Goal: Task Accomplishment & Management: Manage account settings

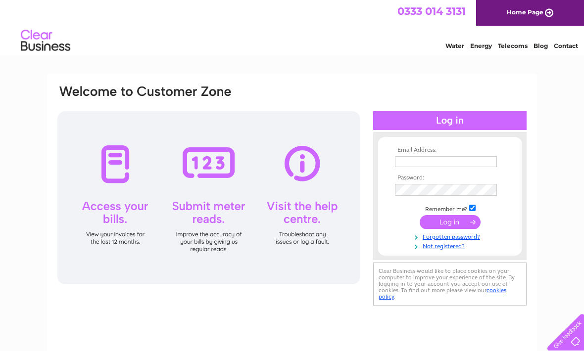
click at [434, 158] on input "text" at bounding box center [446, 161] width 102 height 11
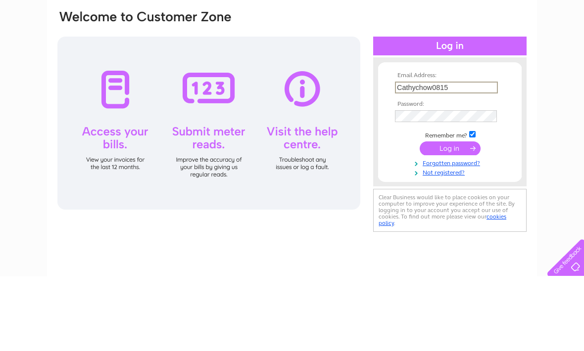
click at [422, 147] on tbody "Email Address: Cathychow0815 Password: Remember me?" at bounding box center [449, 199] width 115 height 104
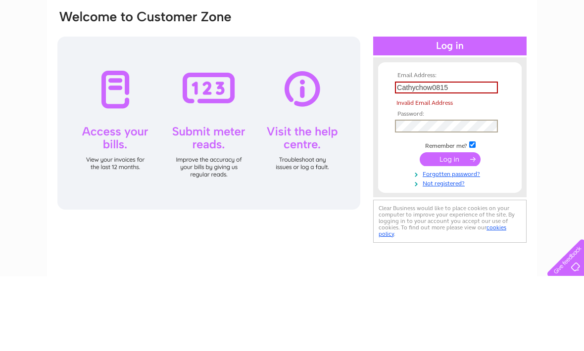
click at [466, 156] on input "Cathychow0815" at bounding box center [446, 162] width 103 height 12
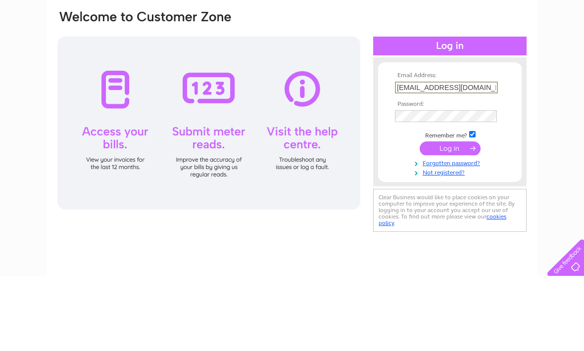
type input "Cathychow0815@yahoo.com.hk"
click at [432, 176] on th "Password:" at bounding box center [449, 179] width 115 height 7
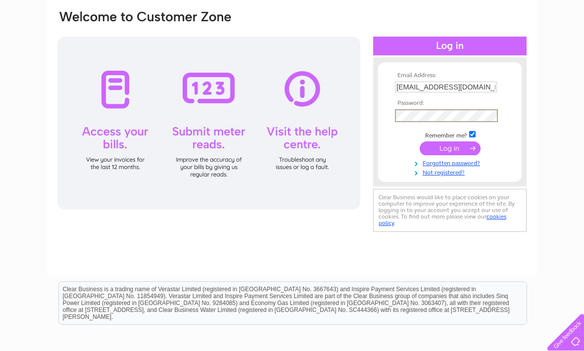
click at [445, 141] on td at bounding box center [449, 148] width 115 height 19
click at [441, 142] on input "submit" at bounding box center [450, 148] width 61 height 14
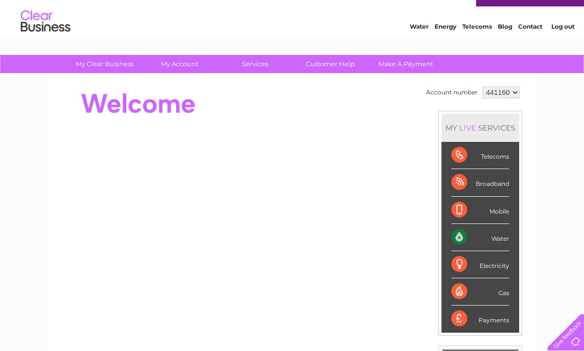
scroll to position [49, 0]
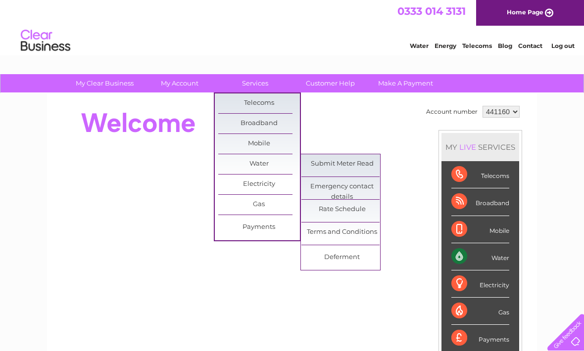
click at [331, 164] on link "Submit Meter Read" at bounding box center [342, 164] width 82 height 20
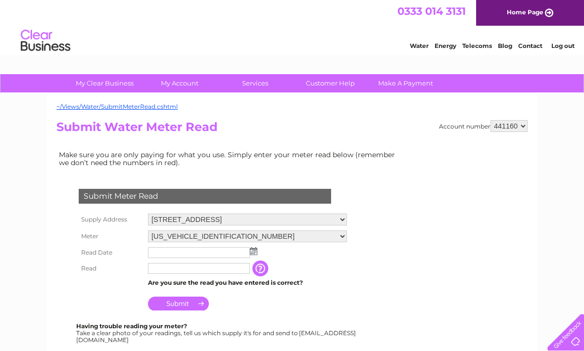
click at [533, 47] on link "Contact" at bounding box center [530, 45] width 24 height 7
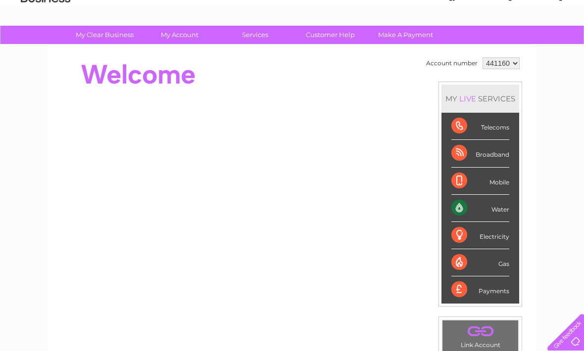
scroll to position [126, 0]
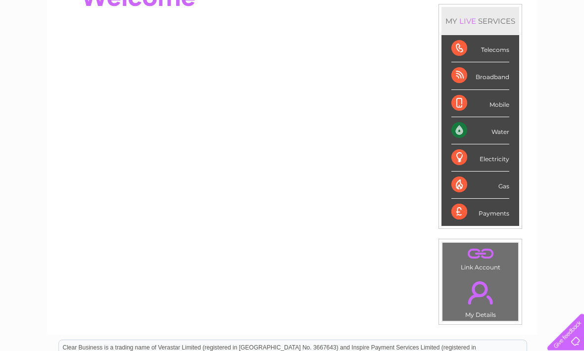
click at [495, 297] on link "." at bounding box center [480, 293] width 71 height 35
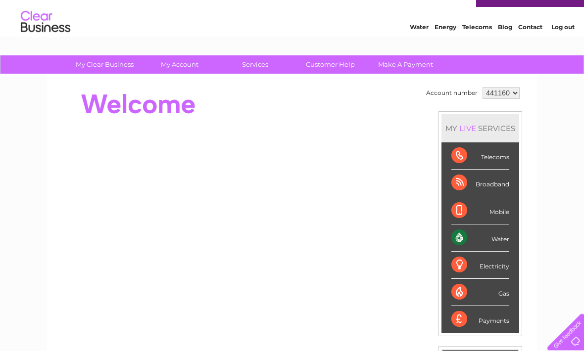
scroll to position [19, 0]
click at [328, 56] on link "Customer Help" at bounding box center [330, 64] width 82 height 18
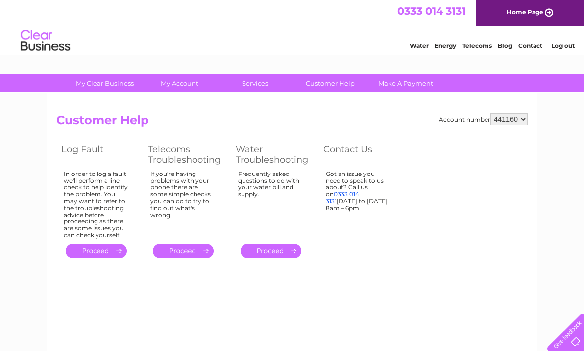
click at [530, 43] on link "Contact" at bounding box center [530, 45] width 24 height 7
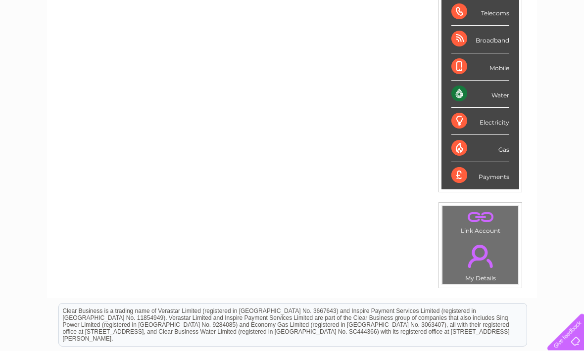
scroll to position [163, 0]
click at [503, 272] on link "." at bounding box center [480, 256] width 71 height 35
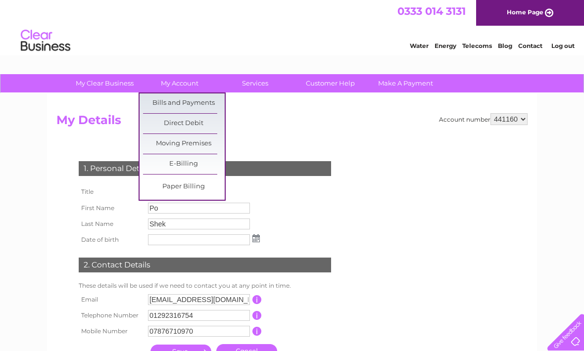
click at [200, 99] on link "Bills and Payments" at bounding box center [184, 104] width 82 height 20
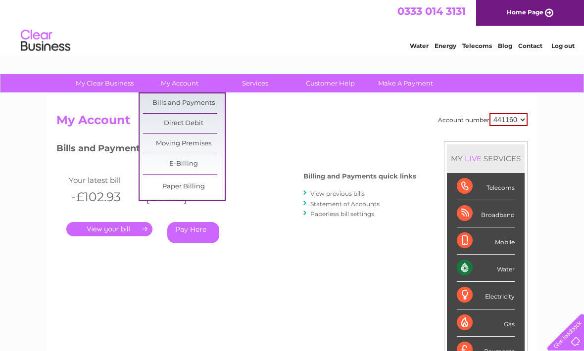
click at [203, 131] on link "Direct Debit" at bounding box center [184, 124] width 82 height 20
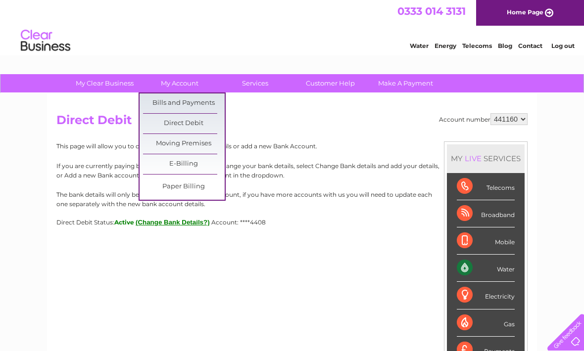
click at [181, 147] on link "Moving Premises" at bounding box center [184, 144] width 82 height 20
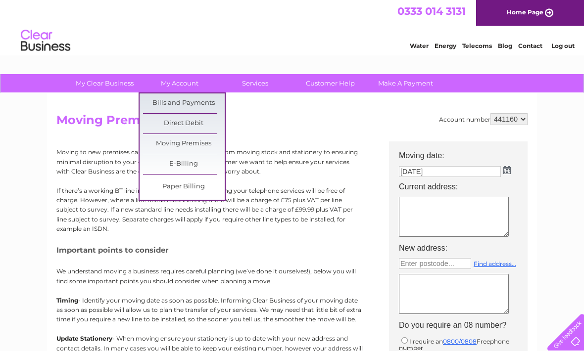
click at [181, 99] on link "Bills and Payments" at bounding box center [184, 104] width 82 height 20
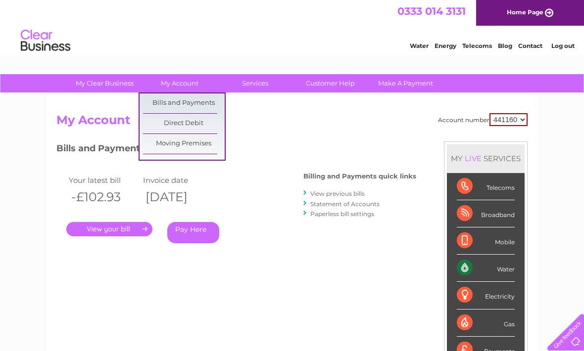
click at [274, 116] on h2 "My Account" at bounding box center [291, 122] width 471 height 19
